Goal: Use online tool/utility: Utilize a website feature to perform a specific function

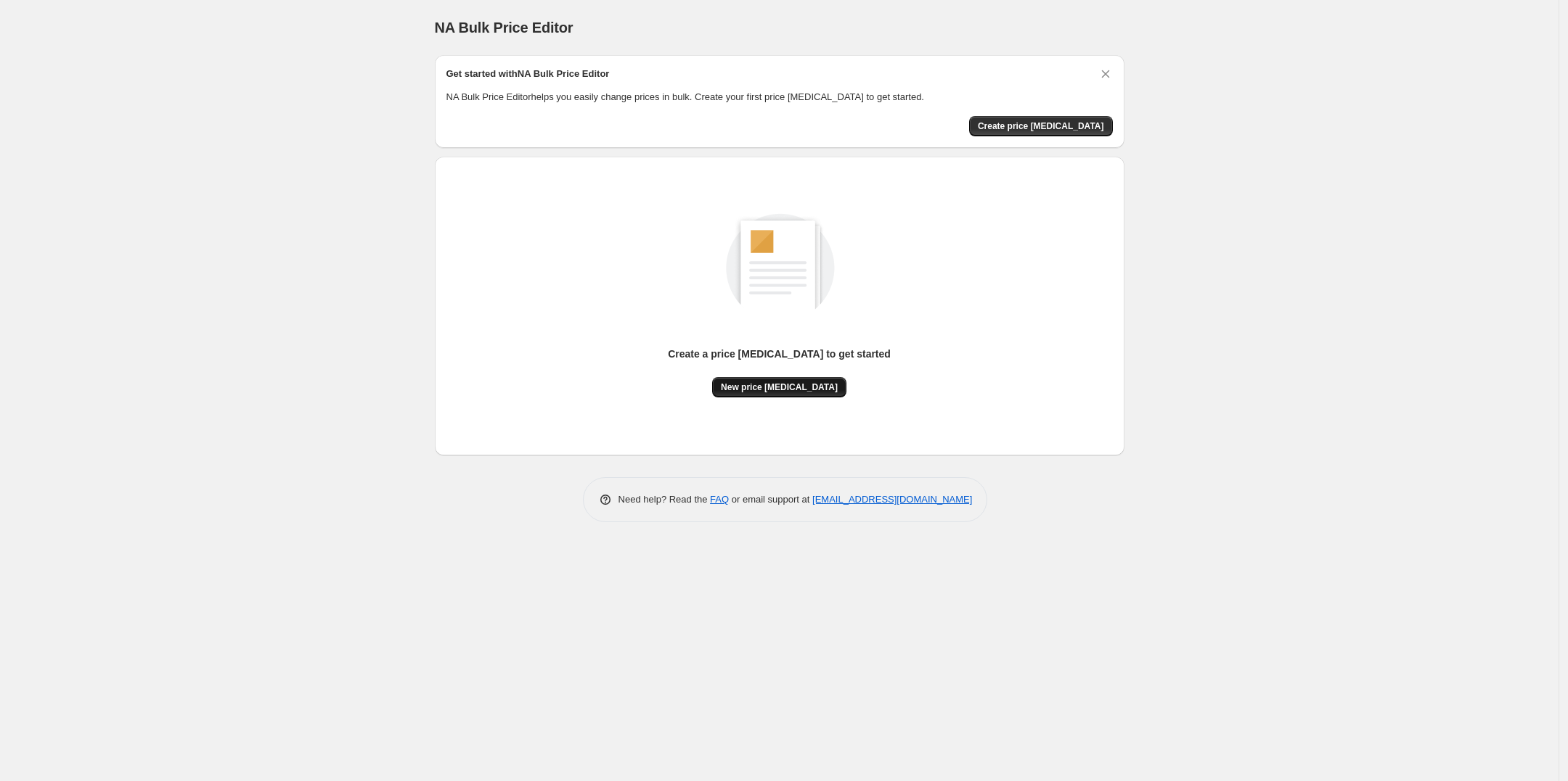
click at [768, 390] on span "New price change job" at bounding box center [780, 387] width 117 height 12
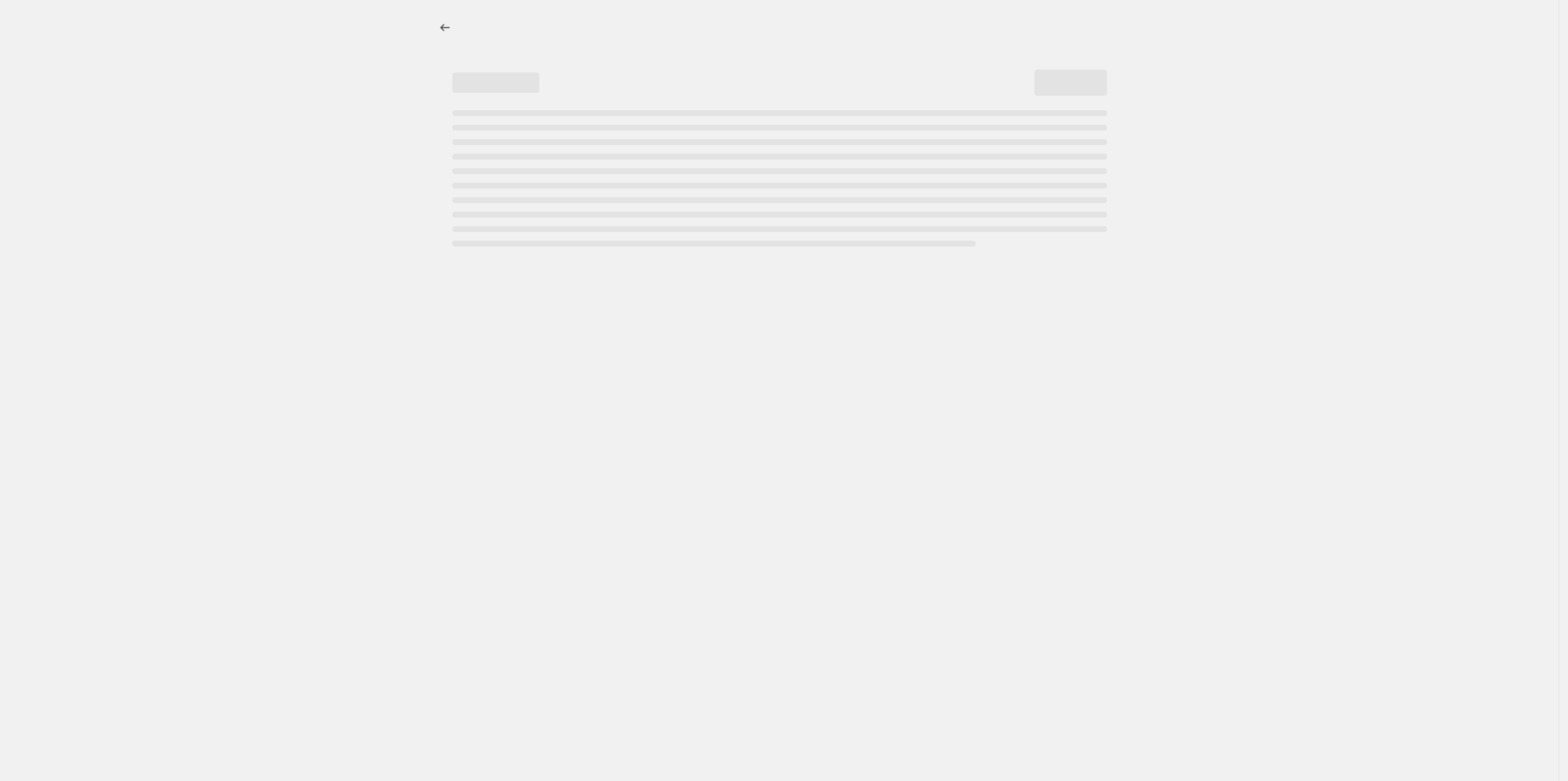
select select "percentage"
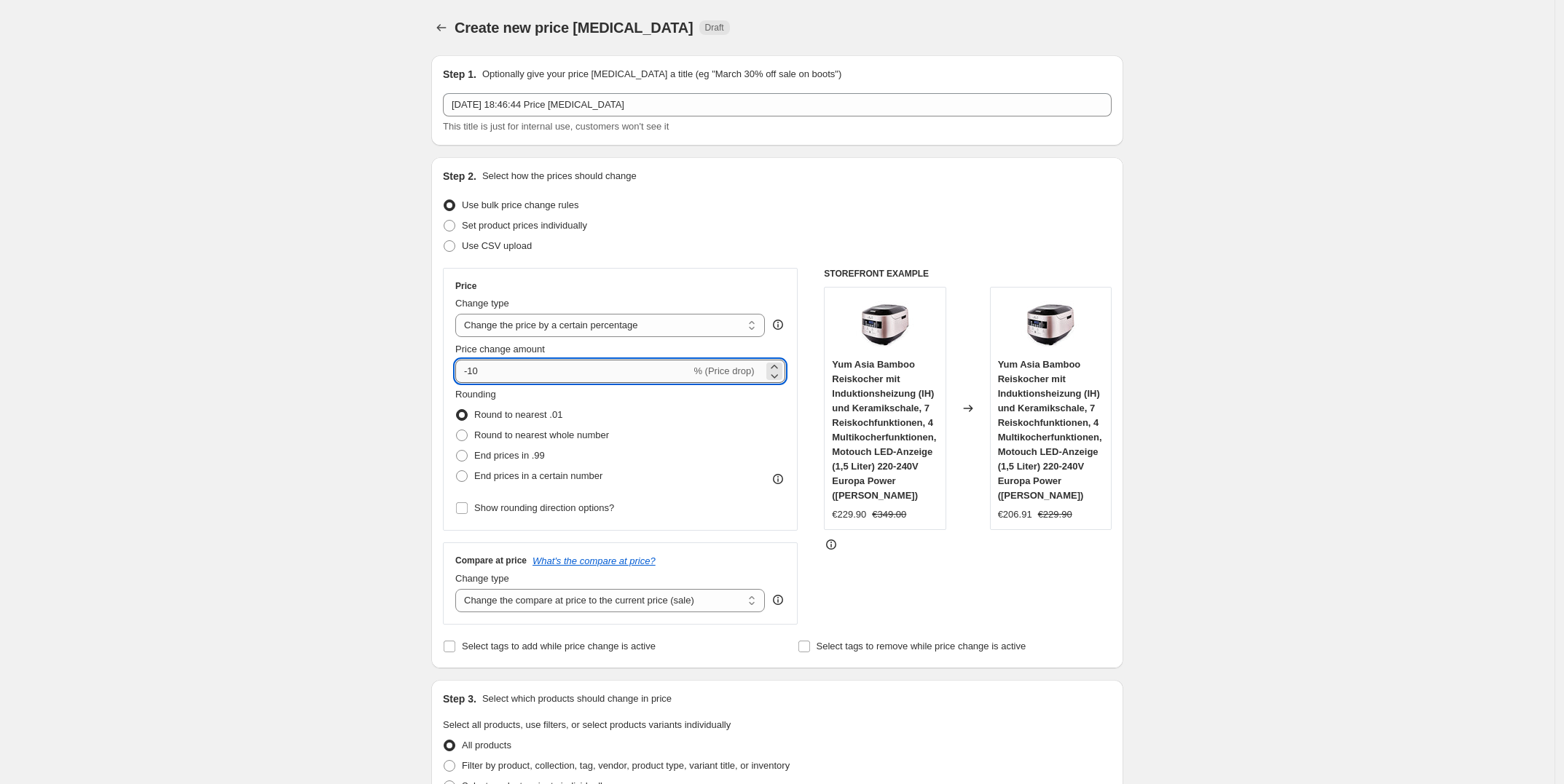
click at [604, 371] on input "-10" at bounding box center [573, 372] width 235 height 24
type input "-1"
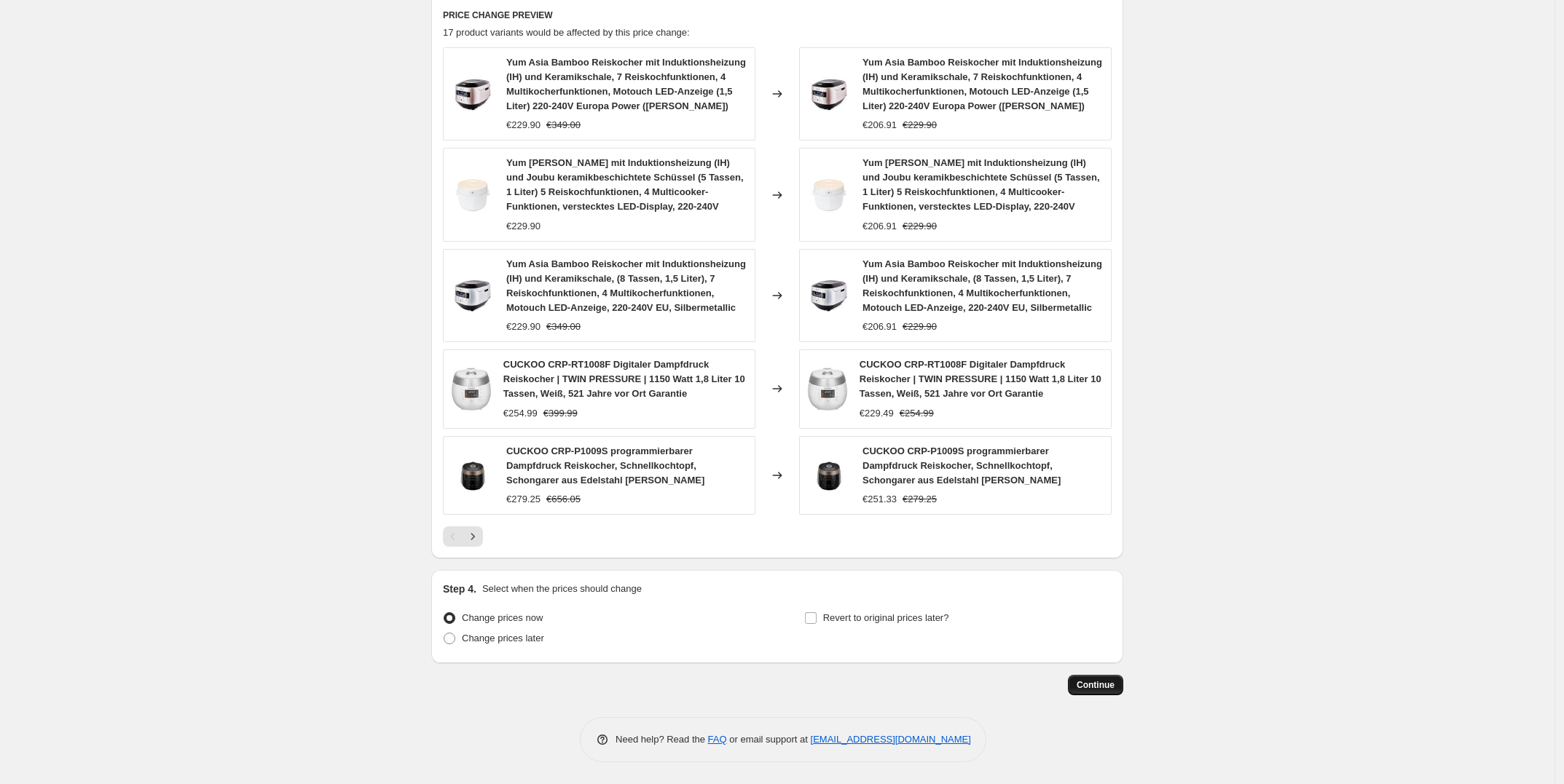
type input "-25"
click at [1091, 693] on button "Continue" at bounding box center [1096, 685] width 55 height 20
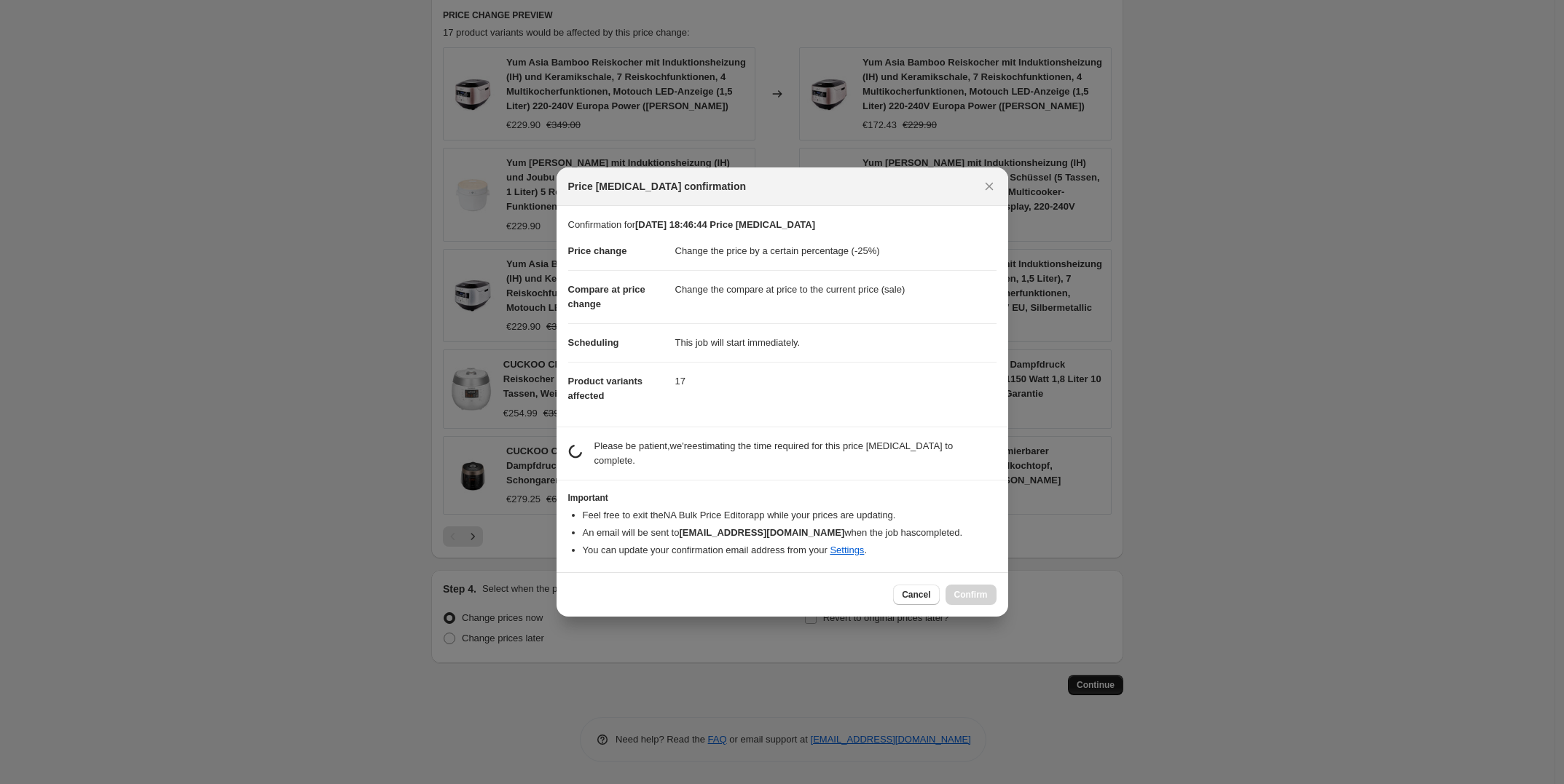
scroll to position [0, 0]
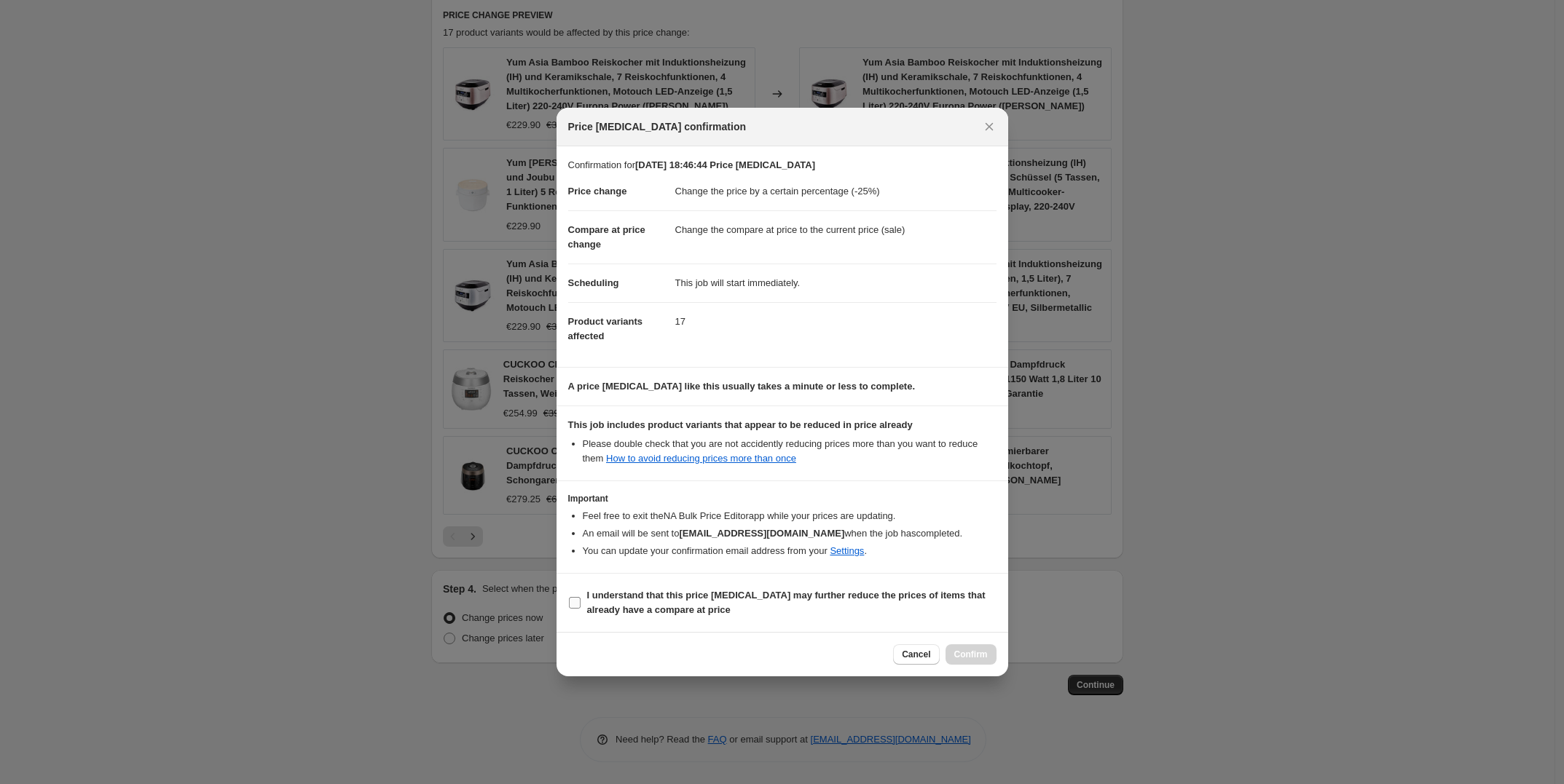
click at [960, 601] on b "I understand that this price change job may further reduce the prices of items …" at bounding box center [786, 603] width 399 height 25
click at [580, 601] on input "I understand that this price change job may further reduce the prices of items …" at bounding box center [575, 603] width 12 height 12
click at [960, 601] on b "I understand that this price change job may further reduce the prices of items …" at bounding box center [786, 603] width 399 height 25
click at [580, 601] on input "I understand that this price change job may further reduce the prices of items …" at bounding box center [575, 603] width 12 height 12
click at [949, 603] on b "I understand that this price change job may further reduce the prices of items …" at bounding box center [786, 603] width 399 height 25
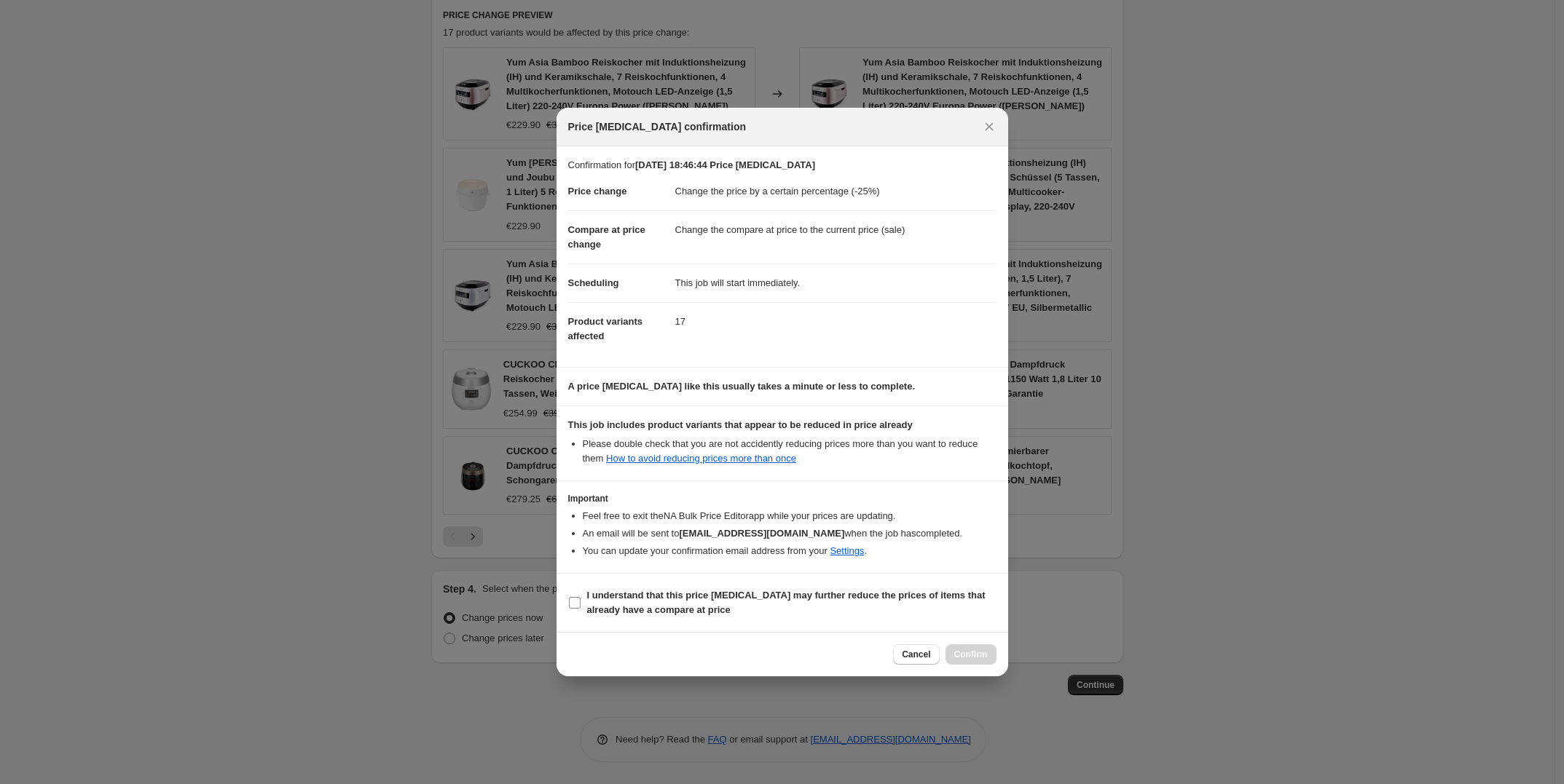
click at [580, 603] on input "I understand that this price change job may further reduce the prices of items …" at bounding box center [575, 603] width 12 height 12
checkbox input "true"
click at [962, 658] on span "Confirm" at bounding box center [971, 655] width 34 height 12
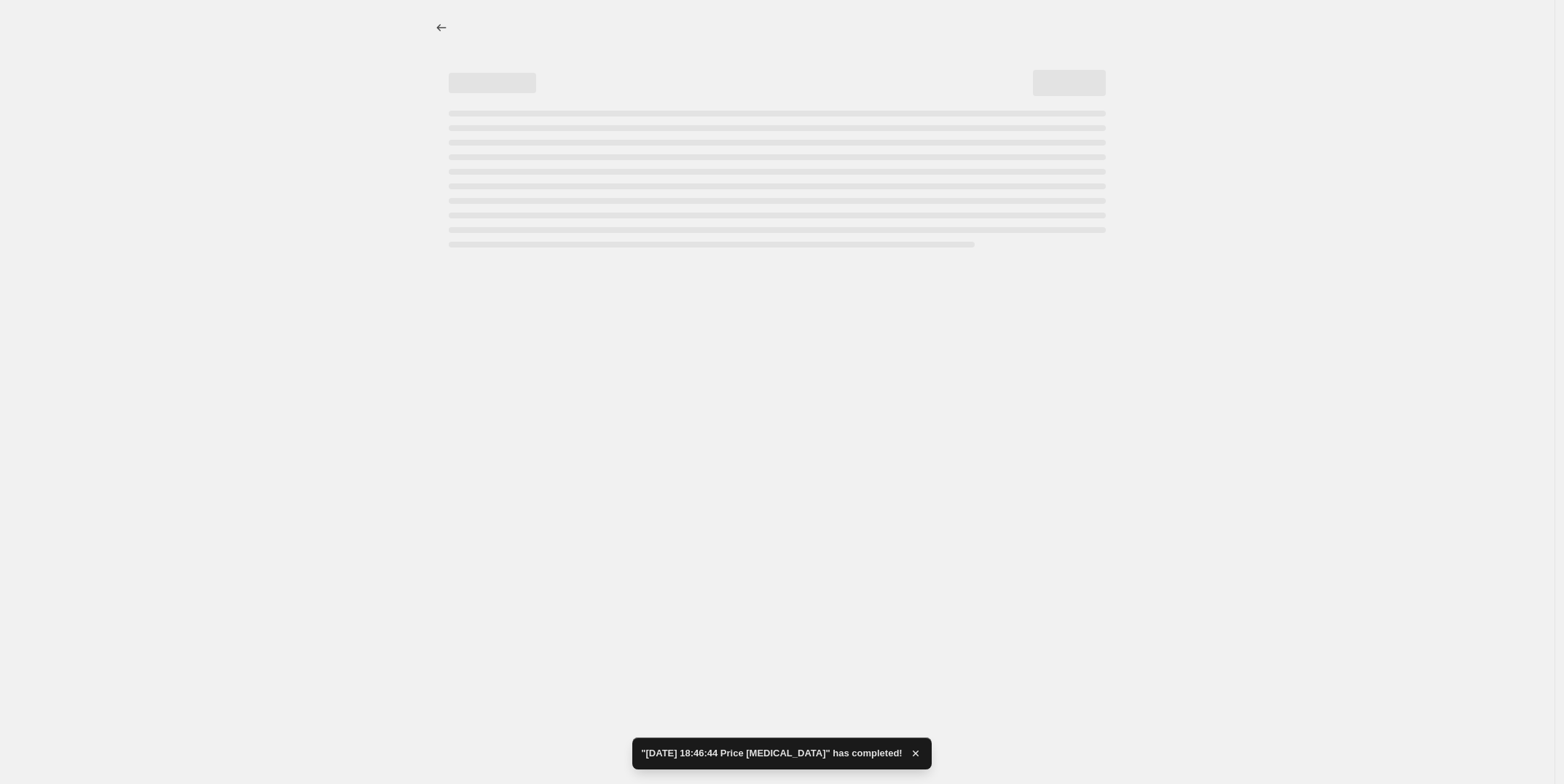
select select "percentage"
